Goal: Task Accomplishment & Management: Complete application form

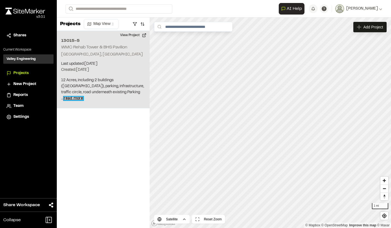
click at [83, 98] on span "read more" at bounding box center [73, 98] width 19 height 3
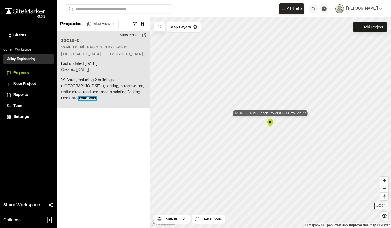
click at [258, 114] on div "13015-5 WMC Rehab Tower & BHS Pavilion" at bounding box center [270, 113] width 74 height 6
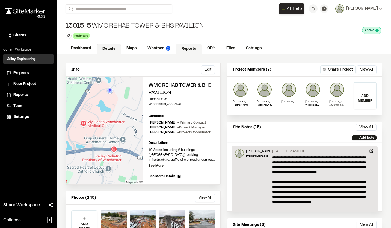
click at [182, 50] on link "Reports" at bounding box center [189, 49] width 26 height 10
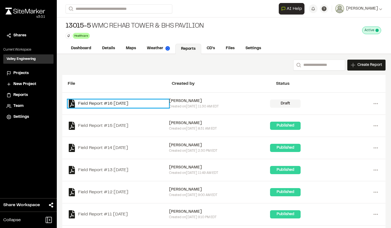
click at [129, 103] on link "Field Report #16 2025-09-17" at bounding box center [118, 103] width 101 height 8
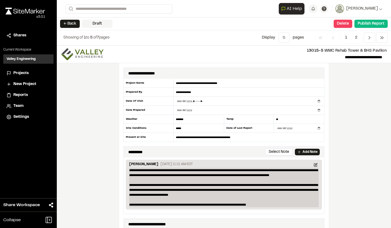
click at [202, 193] on p "**********" at bounding box center [223, 187] width 189 height 39
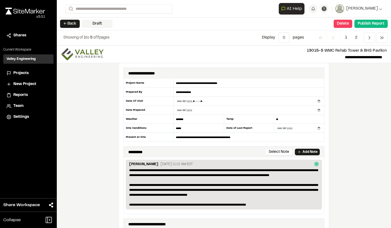
click at [334, 180] on div "**********" at bounding box center [224, 136] width 334 height 182
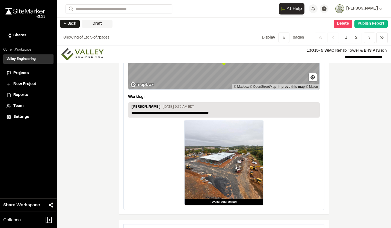
scroll to position [737, 0]
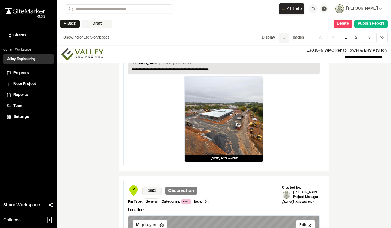
click at [282, 38] on span "5" at bounding box center [283, 37] width 11 height 10
click at [277, 65] on span "All" at bounding box center [279, 66] width 47 height 8
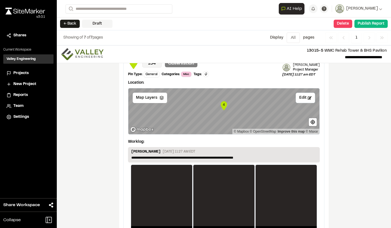
scroll to position [1319, 0]
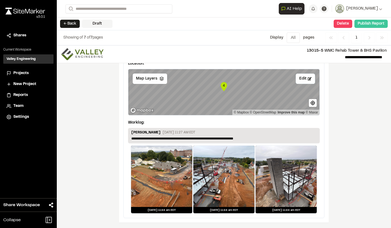
click at [369, 25] on button "Publish Report" at bounding box center [370, 24] width 33 height 8
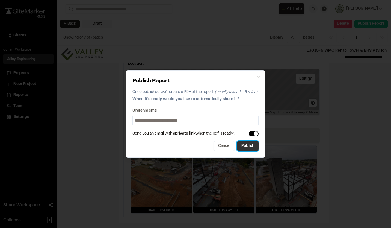
click at [252, 146] on button "Publish" at bounding box center [248, 146] width 22 height 10
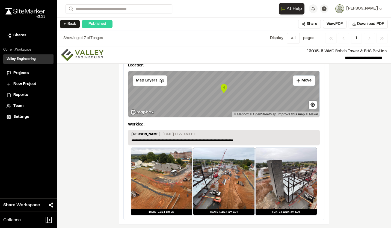
scroll to position [1315, 0]
